Goal: Task Accomplishment & Management: Complete application form

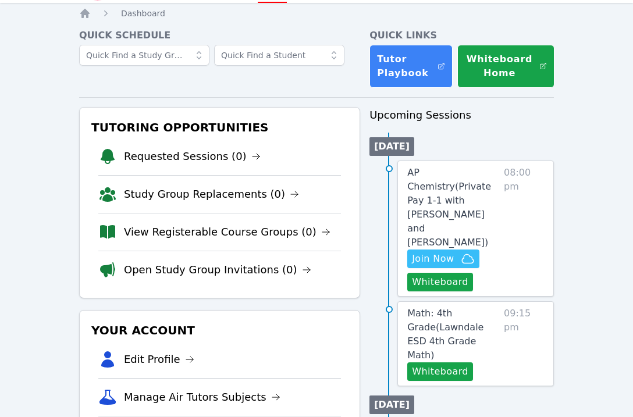
scroll to position [47, 0]
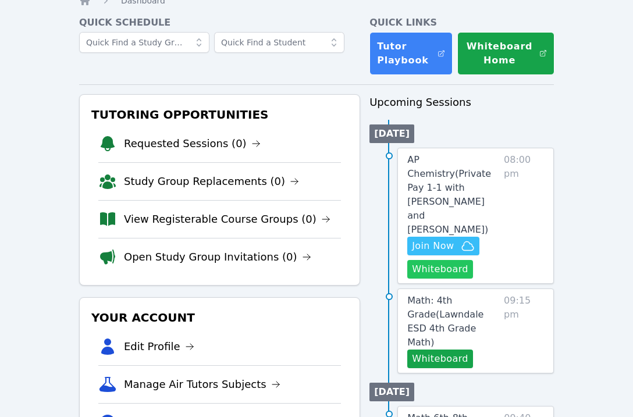
click at [439, 260] on button "Whiteboard" at bounding box center [440, 269] width 66 height 19
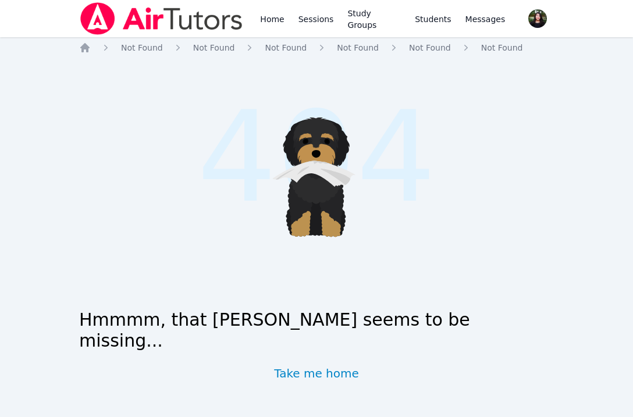
click at [190, 8] on img at bounding box center [161, 18] width 165 height 33
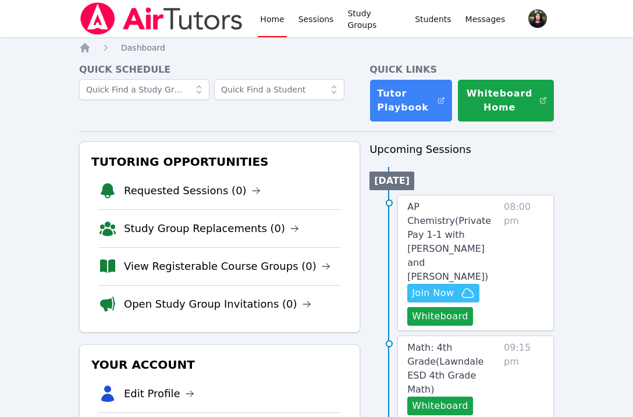
click at [434, 286] on span "Join Now" at bounding box center [433, 293] width 42 height 14
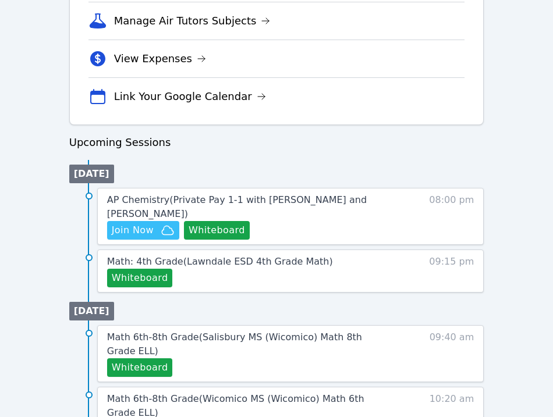
scroll to position [496, 0]
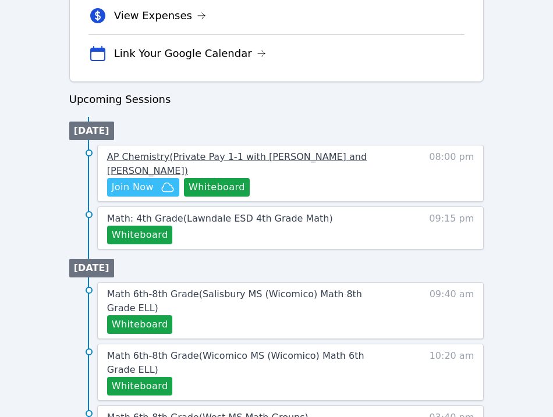
click at [186, 155] on span "AP Chemistry ( Private Pay 1-1 with Kristiana Davis and Tippayanawat Tongvichit…" at bounding box center [236, 163] width 259 height 25
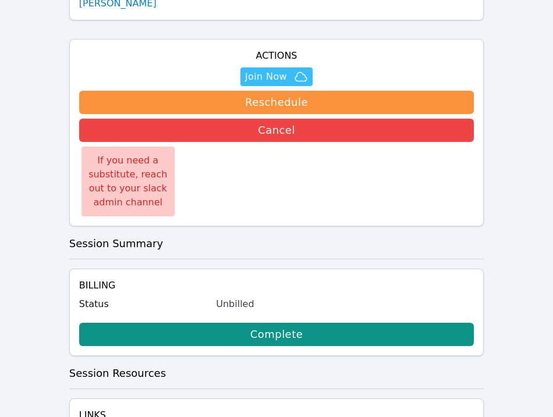
scroll to position [213, 0]
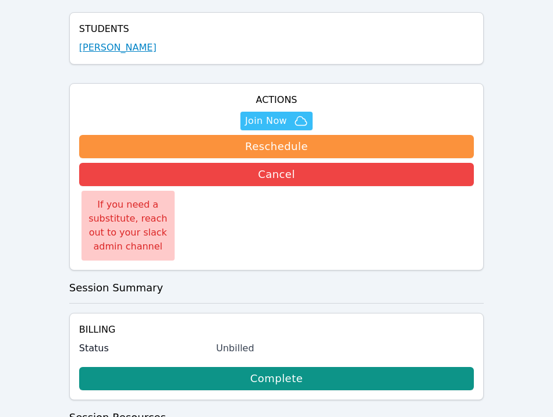
click at [115, 43] on link "[PERSON_NAME]" at bounding box center [117, 48] width 77 height 14
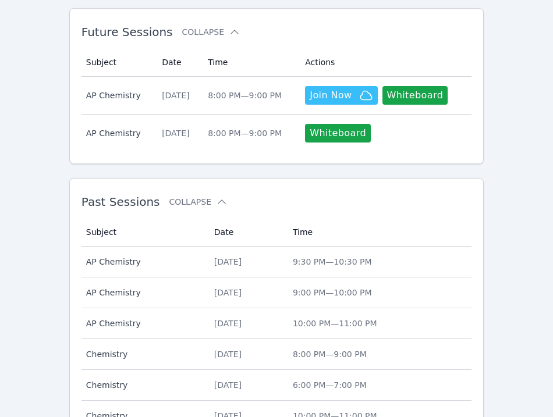
scroll to position [576, 0]
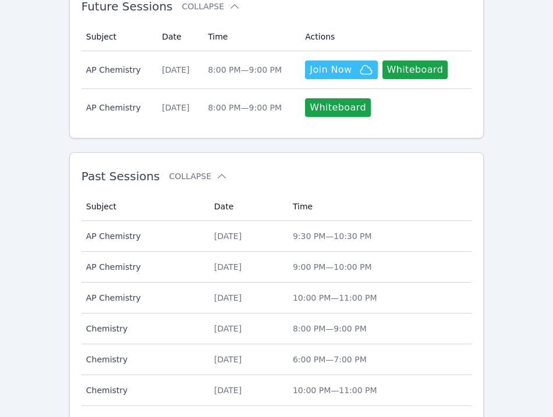
click at [230, 230] on div "Mon Sep 29, 2025" at bounding box center [246, 236] width 65 height 12
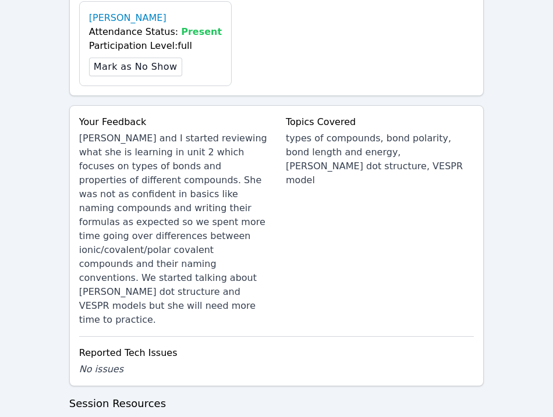
scroll to position [550, 0]
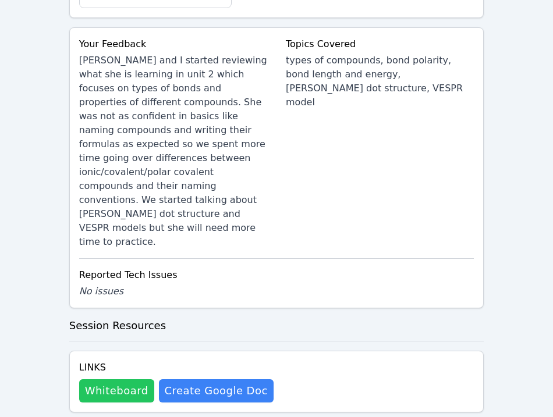
click at [116, 379] on button "Whiteboard" at bounding box center [116, 390] width 75 height 23
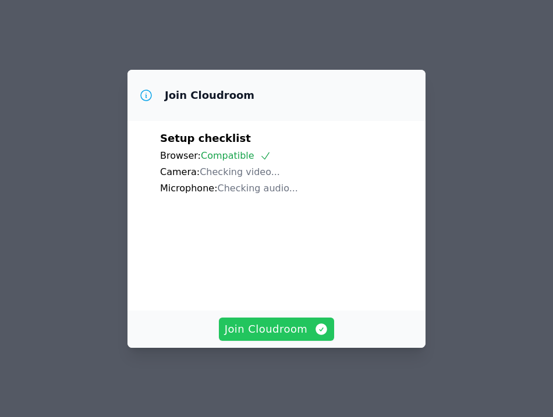
click at [265, 330] on span "Join Cloudroom" at bounding box center [277, 329] width 104 height 16
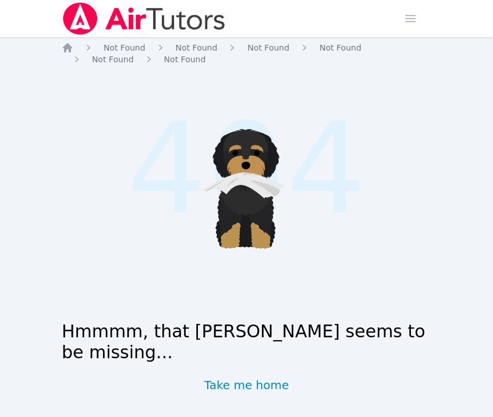
click at [80, 31] on img at bounding box center [144, 18] width 165 height 33
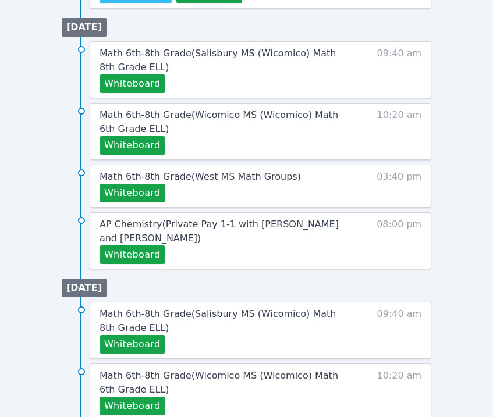
scroll to position [758, 0]
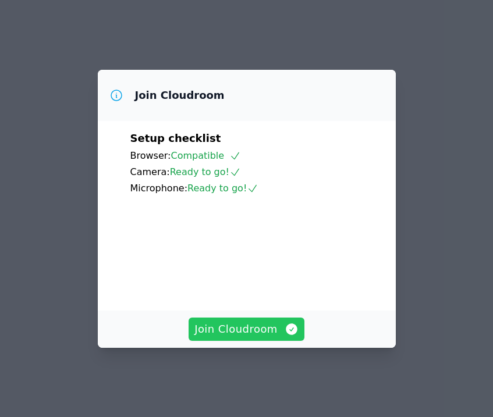
click at [238, 336] on span "Join Cloudroom" at bounding box center [246, 329] width 104 height 16
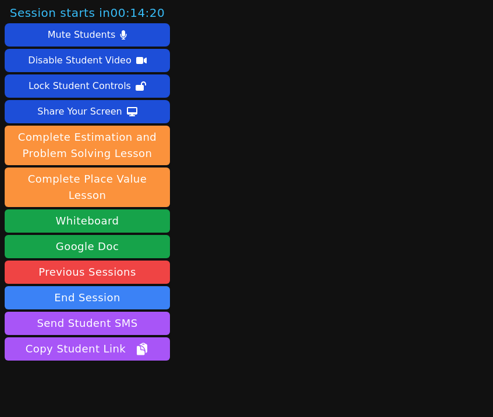
click at [328, 129] on main at bounding box center [333, 208] width 106 height 417
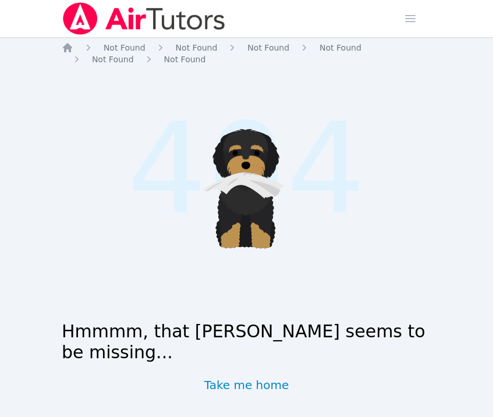
click at [90, 35] on div at bounding box center [144, 18] width 165 height 37
click at [129, 14] on img at bounding box center [144, 18] width 165 height 33
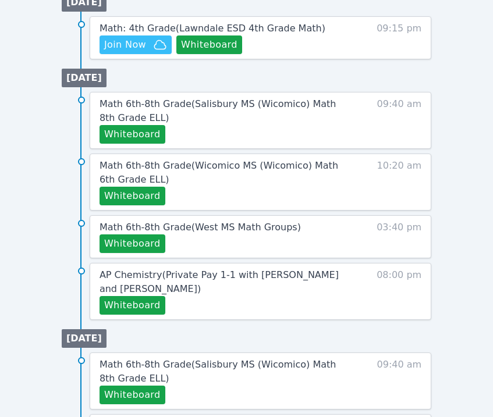
scroll to position [708, 0]
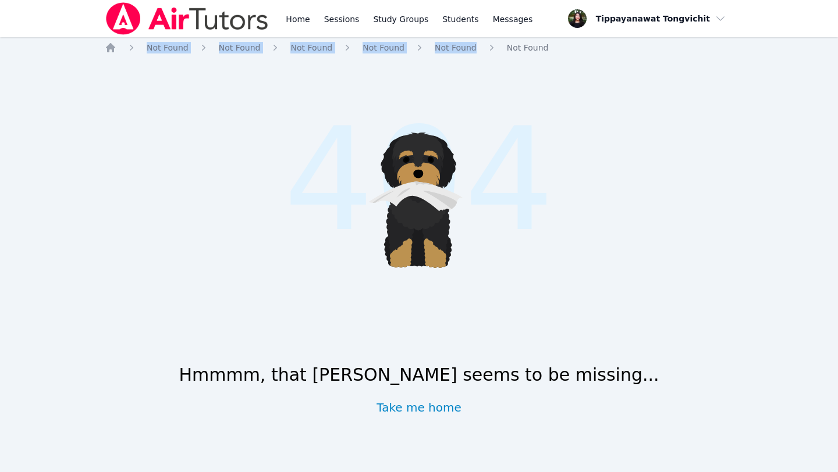
drag, startPoint x: 837, startPoint y: 20, endPoint x: 564, endPoint y: 38, distance: 273.9
click at [564, 38] on div "Home Sessions Study Groups Students Messages Open user menu Tippayanawat Tongvi…" at bounding box center [419, 236] width 838 height 472
click at [288, 17] on link "Home" at bounding box center [297, 18] width 28 height 37
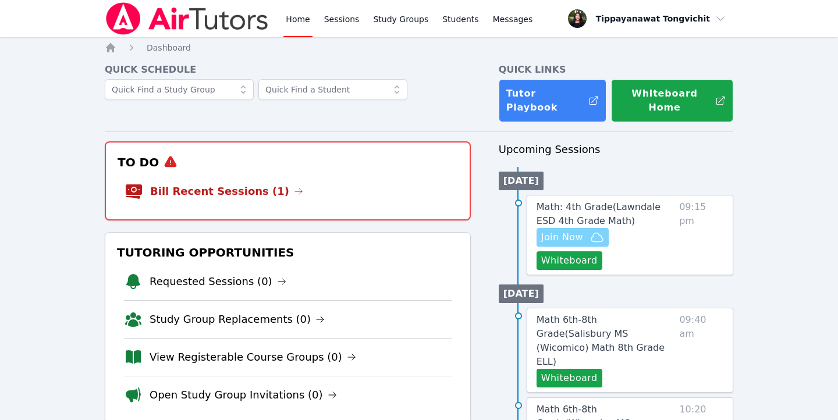
click at [572, 230] on span "Join Now" at bounding box center [562, 237] width 42 height 14
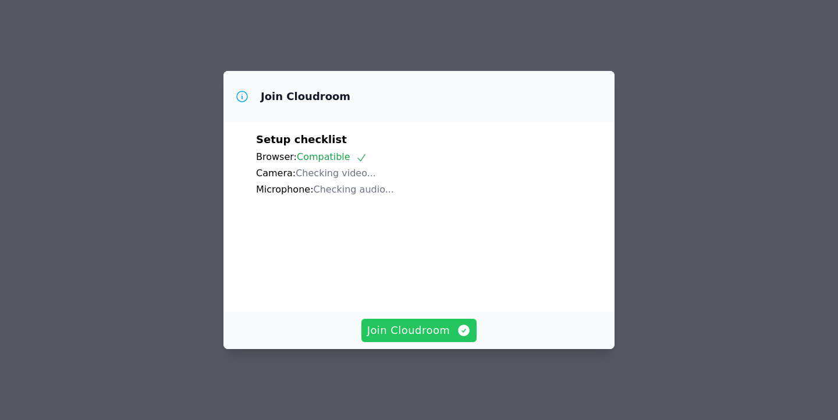
click at [419, 342] on button "Join Cloudroom" at bounding box center [419, 330] width 116 height 23
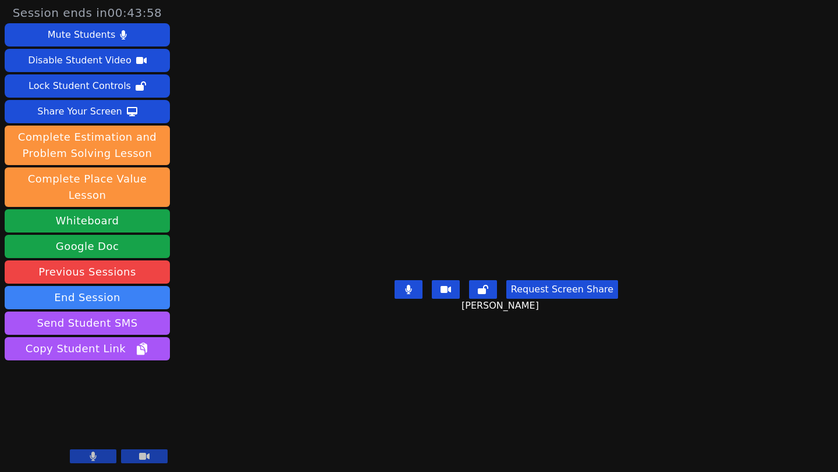
click at [837, 84] on div "Session ends in 00:43:58 Mute Students Disable Student Video Lock Student Contr…" at bounding box center [419, 236] width 838 height 472
drag, startPoint x: 837, startPoint y: 73, endPoint x: 617, endPoint y: 70, distance: 220.4
click at [617, 70] on div "Session ends in 00:43:57 Mute Students Disable Student Video Lock Student Contr…" at bounding box center [419, 236] width 838 height 472
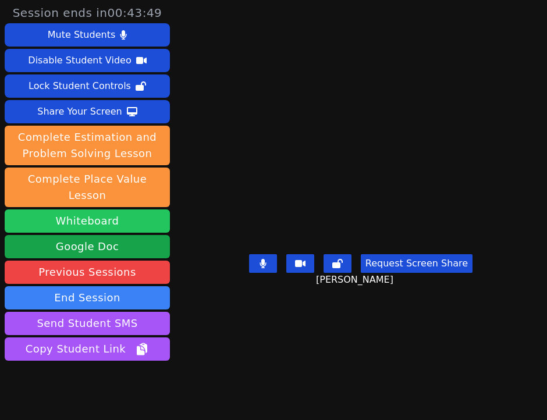
click at [129, 209] on button "Whiteboard" at bounding box center [87, 220] width 165 height 23
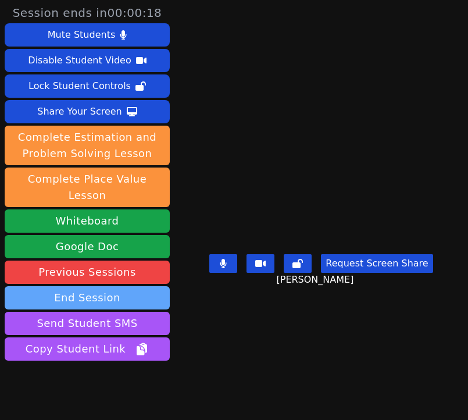
click at [138, 288] on button "End Session" at bounding box center [87, 297] width 165 height 23
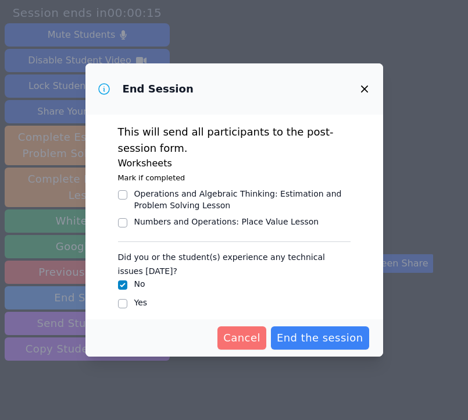
drag, startPoint x: 299, startPoint y: 341, endPoint x: 238, endPoint y: 336, distance: 61.3
click at [239, 336] on div "Cancel End the session" at bounding box center [234, 337] width 270 height 23
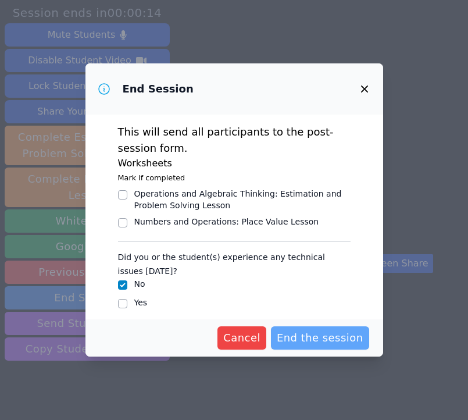
click at [293, 339] on span "End the session" at bounding box center [320, 338] width 87 height 16
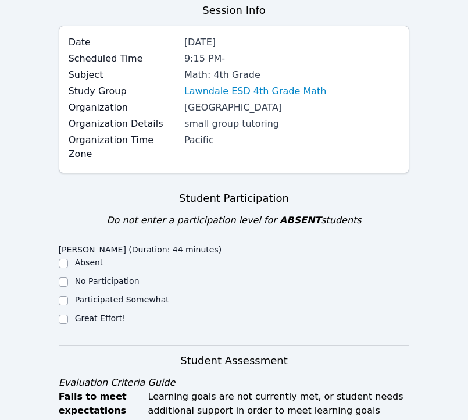
click at [95, 313] on label "Great Effort!" at bounding box center [100, 317] width 51 height 9
click at [68, 315] on input "Great Effort!" at bounding box center [63, 319] width 9 height 9
checkbox input "true"
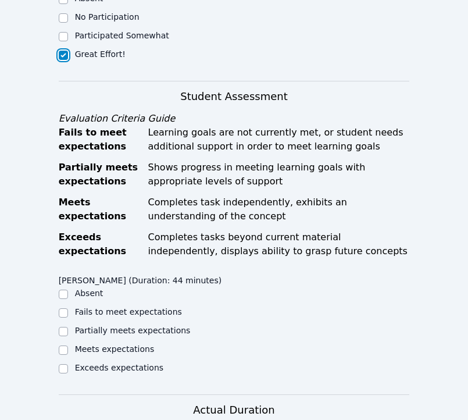
scroll to position [371, 0]
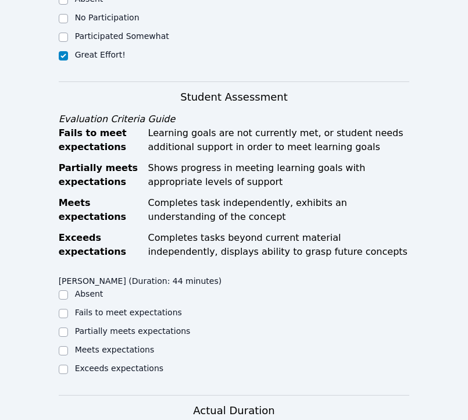
click at [84, 345] on label "Meets expectations" at bounding box center [115, 349] width 80 height 9
click at [68, 346] on input "Meets expectations" at bounding box center [63, 350] width 9 height 9
checkbox input "true"
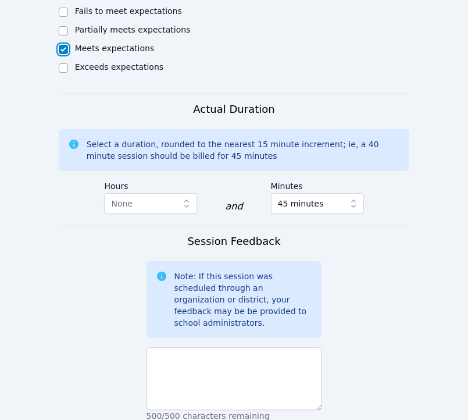
scroll to position [673, 0]
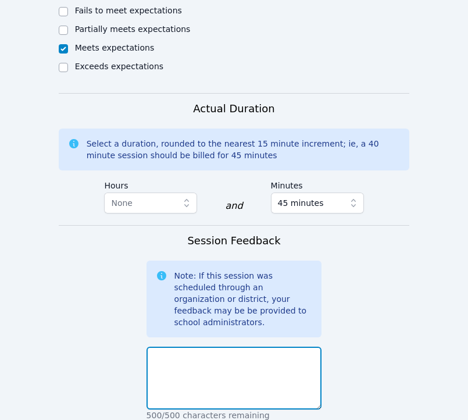
click at [244, 347] on textarea at bounding box center [235, 378] width 176 height 63
drag, startPoint x: 246, startPoint y: 337, endPoint x: 268, endPoint y: 323, distance: 25.8
click at [268, 347] on textarea "[PERSON_NAME] did a wonderful job getting to know" at bounding box center [235, 378] width 176 height 63
drag, startPoint x: 278, startPoint y: 319, endPoint x: 51, endPoint y: 316, distance: 226.9
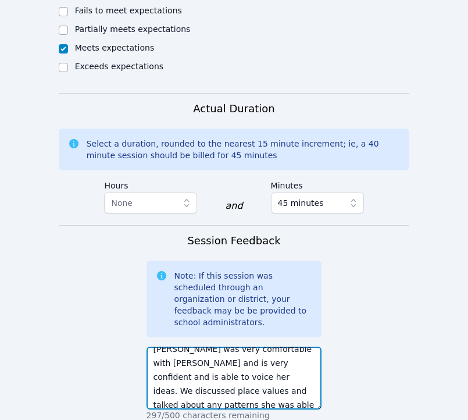
scroll to position [14, 0]
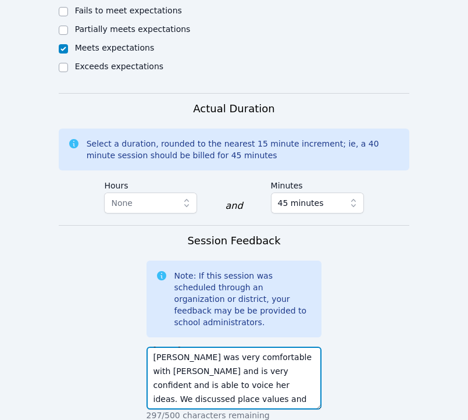
drag, startPoint x: 272, startPoint y: 348, endPoint x: 347, endPoint y: 365, distance: 76.9
click at [347, 365] on form "Student Participation Do not enter a participation level for ABSENT students [P…" at bounding box center [234, 118] width 351 height 1002
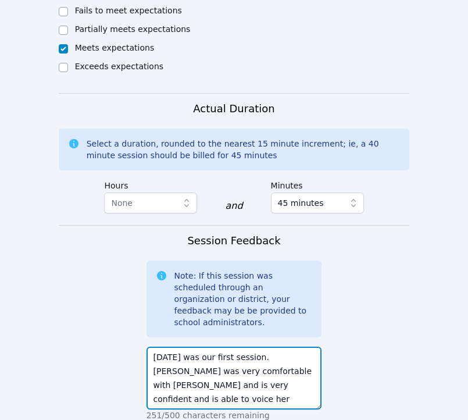
scroll to position [24, 0]
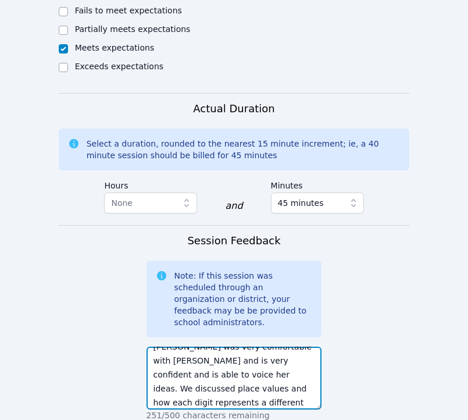
click at [305, 347] on textarea "[DATE] was our first session. [PERSON_NAME] was very comfortable with [PERSON_N…" at bounding box center [235, 378] width 176 height 63
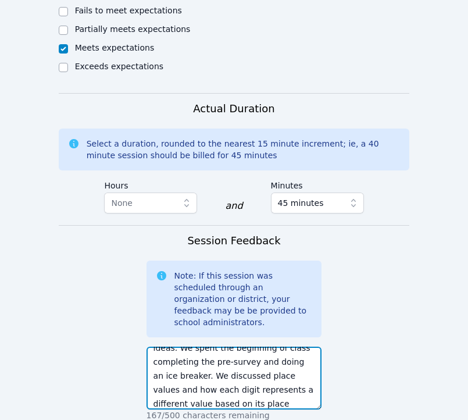
scroll to position [70, 0]
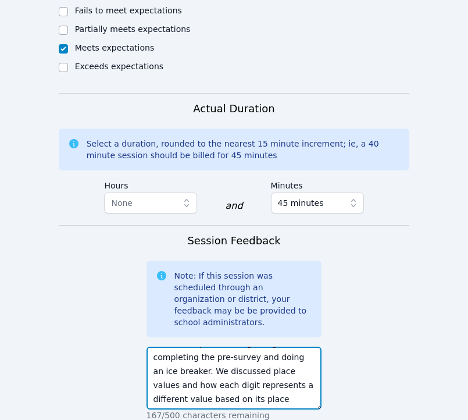
click at [258, 364] on textarea "[DATE] was our first session. [PERSON_NAME] was very comfortable with [PERSON_N…" at bounding box center [235, 378] width 176 height 63
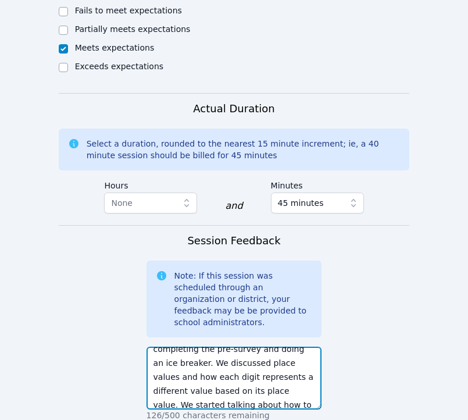
click at [304, 352] on textarea "[DATE] was our first session. [PERSON_NAME] was very comfortable with [PERSON_N…" at bounding box center [235, 378] width 176 height 63
click at [308, 365] on textarea "[DATE] was our first session. [PERSON_NAME] was very comfortable with [PERSON_N…" at bounding box center [235, 378] width 176 height 63
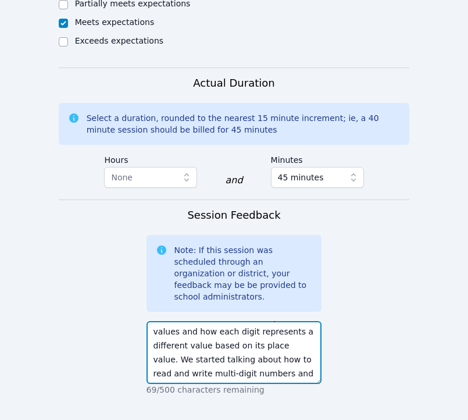
scroll to position [703, 0]
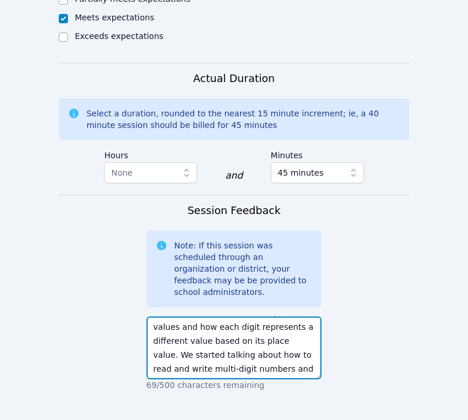
type textarea "[DATE] was our first session. [PERSON_NAME] was very comfortable with [PERSON_N…"
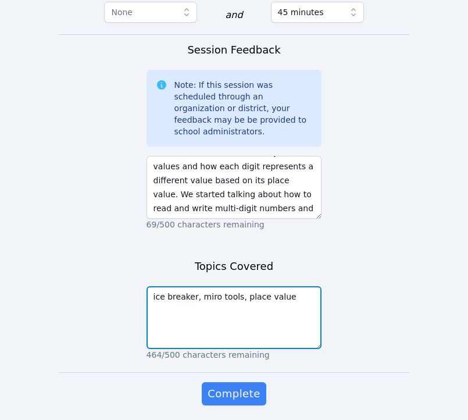
scroll to position [868, 0]
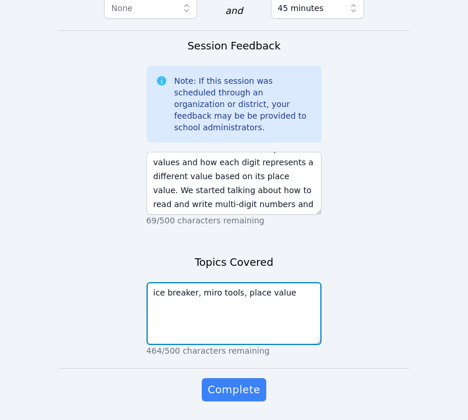
click at [243, 282] on textarea "ice breaker, miro tools, place value" at bounding box center [235, 313] width 176 height 63
click at [242, 282] on textarea "ice breaker, miro tools, place value" at bounding box center [235, 313] width 176 height 63
type textarea "ice breaker, miro tools, understanding place value"
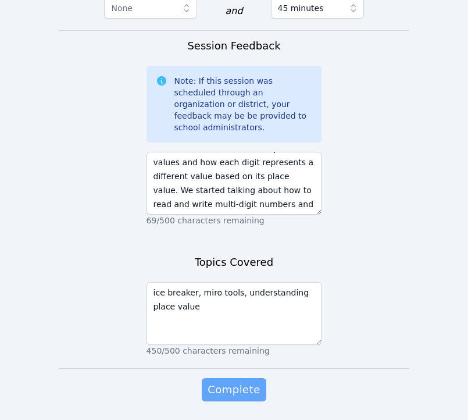
click at [252, 382] on span "Complete" at bounding box center [234, 390] width 52 height 16
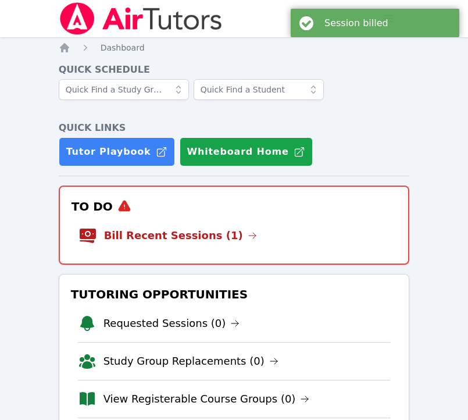
click at [179, 225] on li "Bill Recent Sessions (1)" at bounding box center [235, 235] width 312 height 37
click at [180, 236] on link "Bill Recent Sessions (1)" at bounding box center [180, 235] width 153 height 16
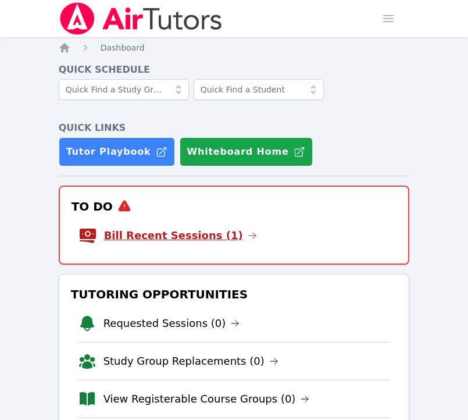
click at [169, 231] on link "Bill Recent Sessions (1)" at bounding box center [180, 235] width 153 height 16
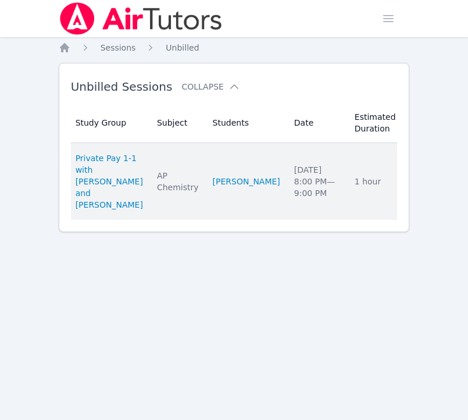
click at [410, 183] on link "Complete" at bounding box center [438, 181] width 56 height 19
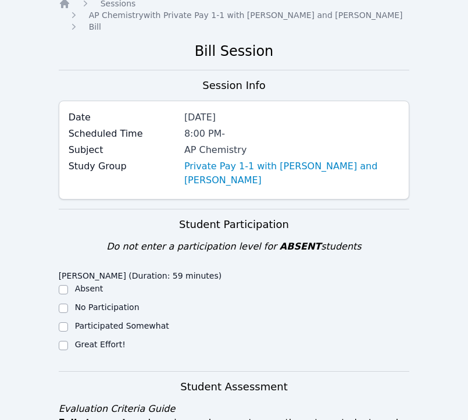
scroll to position [64, 0]
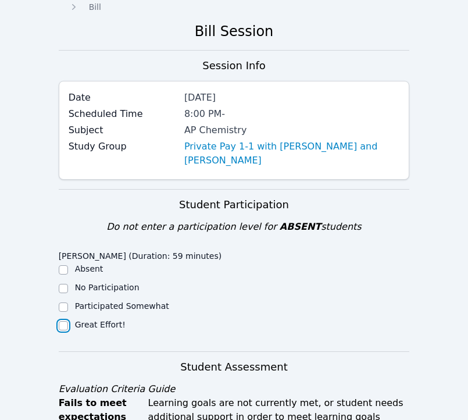
click at [65, 326] on input "Great Effort!" at bounding box center [63, 325] width 9 height 9
checkbox input "true"
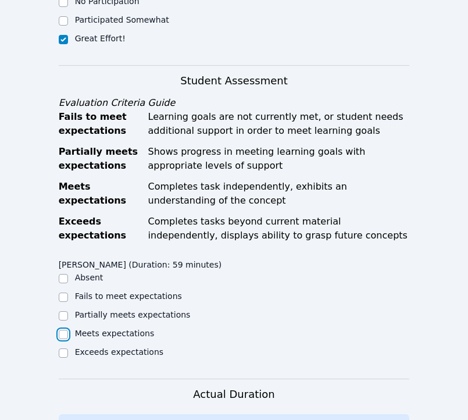
click at [60, 334] on input "Meets expectations" at bounding box center [63, 334] width 9 height 9
checkbox input "true"
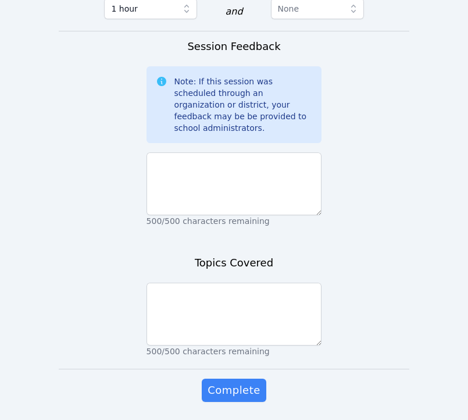
scroll to position [837, 0]
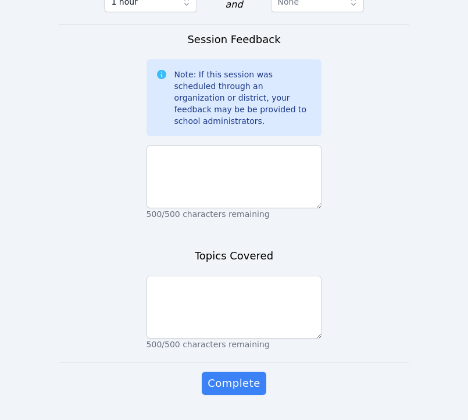
click at [260, 208] on p "500/500 characters remaining" at bounding box center [235, 214] width 176 height 12
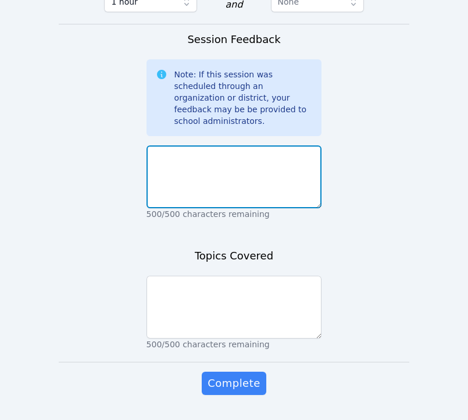
click at [236, 173] on textarea at bounding box center [235, 176] width 176 height 63
type textarea "k"
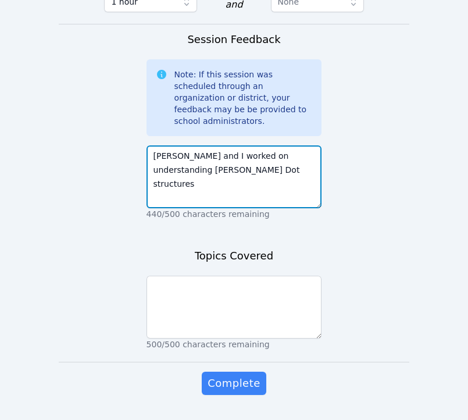
click at [306, 145] on textarea "Kristiana and I worked on understanding Lewis Dot structures" at bounding box center [235, 176] width 176 height 63
click at [295, 176] on textarea "Kristiana and I worked on understanding drawing and analyzing Lewis Dot structu…" at bounding box center [235, 176] width 176 height 63
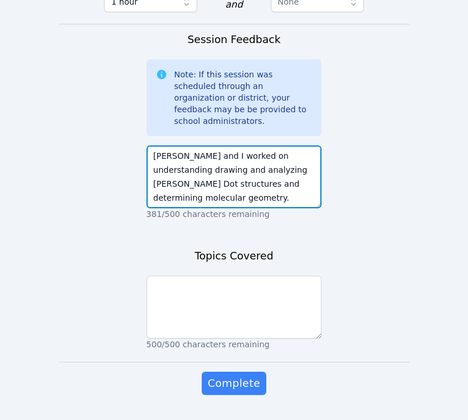
click at [155, 145] on textarea "Kristiana and I worked on understanding drawing and analyzing Lewis Dot structu…" at bounding box center [235, 176] width 176 height 63
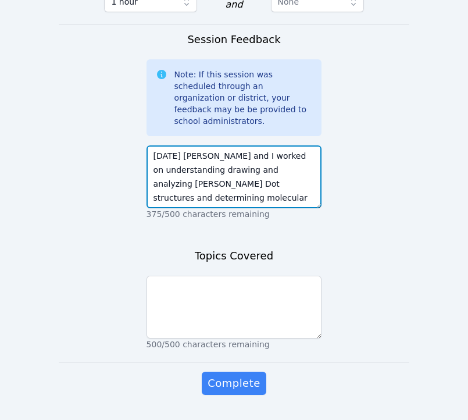
click at [210, 145] on textarea "Today Kristiana and I worked on understanding drawing and analyzing Lewis Dot s…" at bounding box center [235, 176] width 176 height 63
drag, startPoint x: 268, startPoint y: 171, endPoint x: 249, endPoint y: 170, distance: 18.6
click at [249, 170] on textarea "Today Kristiana needed support with reviewing for her Unit 2 exam on bonds and …" at bounding box center [235, 176] width 176 height 63
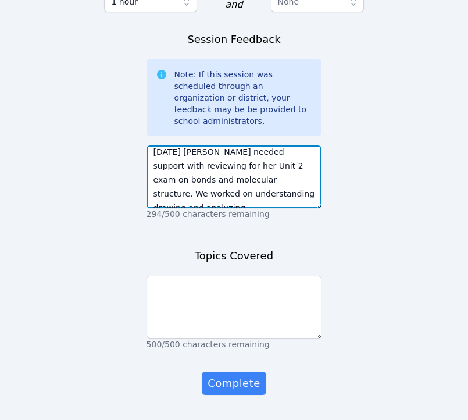
scroll to position [28, 0]
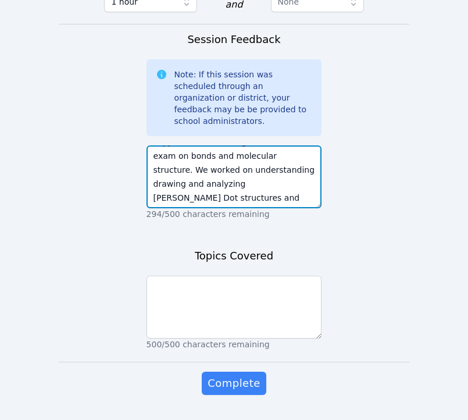
click at [286, 186] on textarea "Today Kristiana needed support with reviewing for her Unit 2 exam on bonds and …" at bounding box center [235, 176] width 176 height 63
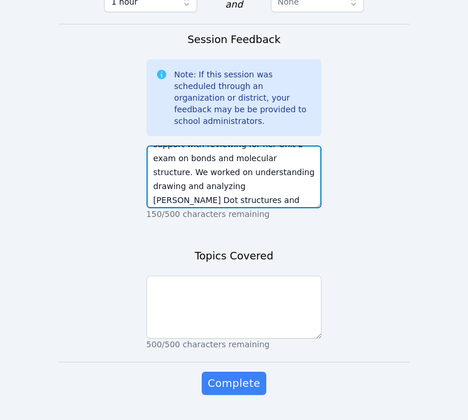
scroll to position [33, 0]
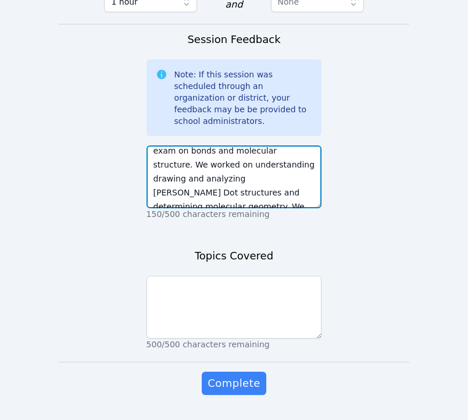
drag, startPoint x: 155, startPoint y: 152, endPoint x: 228, endPoint y: 180, distance: 78.4
click at [228, 180] on textarea "Today Kristiana needed support with reviewing for her Unit 2 exam on bonds and …" at bounding box center [235, 176] width 176 height 63
type textarea "Today Kristiana needed support with reviewing for her Unit 2 exam on bonds and …"
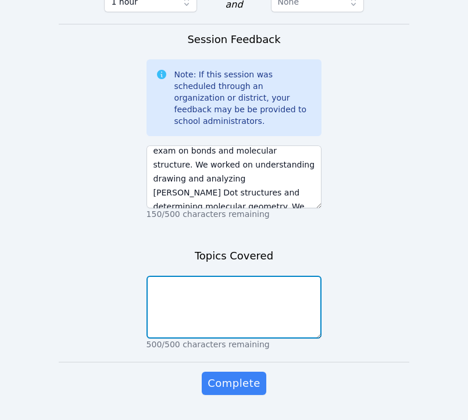
click at [240, 276] on textarea at bounding box center [235, 307] width 176 height 63
paste textarea "understanding drawing and analyzing Lewis Dot structures and determining molecu…"
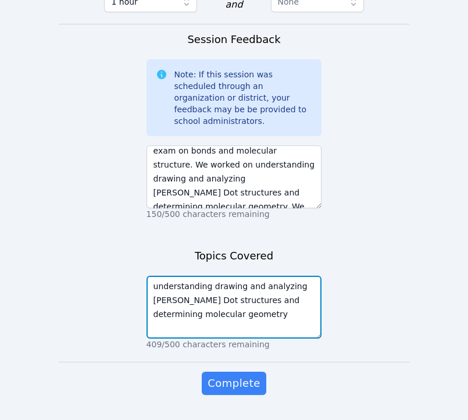
drag, startPoint x: 250, startPoint y: 304, endPoint x: 132, endPoint y: 269, distance: 122.6
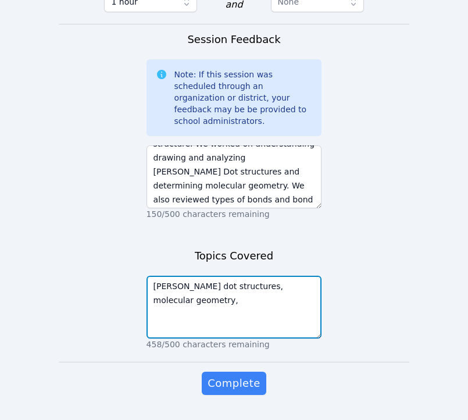
scroll to position [55, 0]
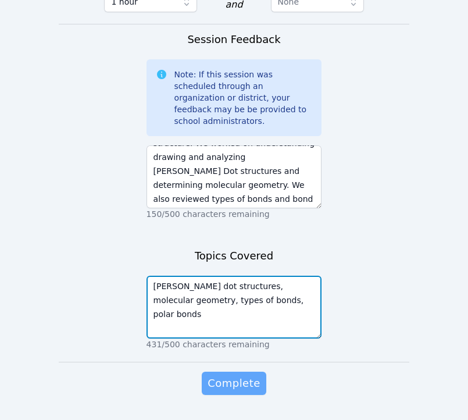
type textarea "Lewis dot structures, molecular geometry, types of bonds, polar bonds"
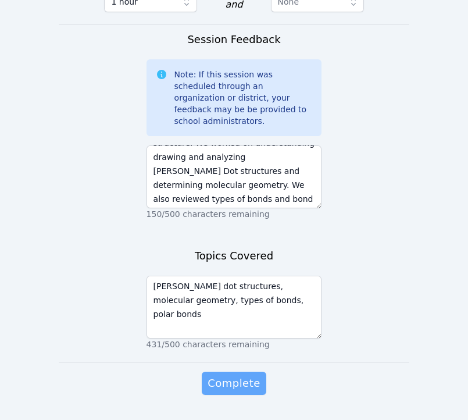
click at [214, 382] on button "Complete" at bounding box center [234, 383] width 64 height 23
